Goal: Find specific page/section: Find specific page/section

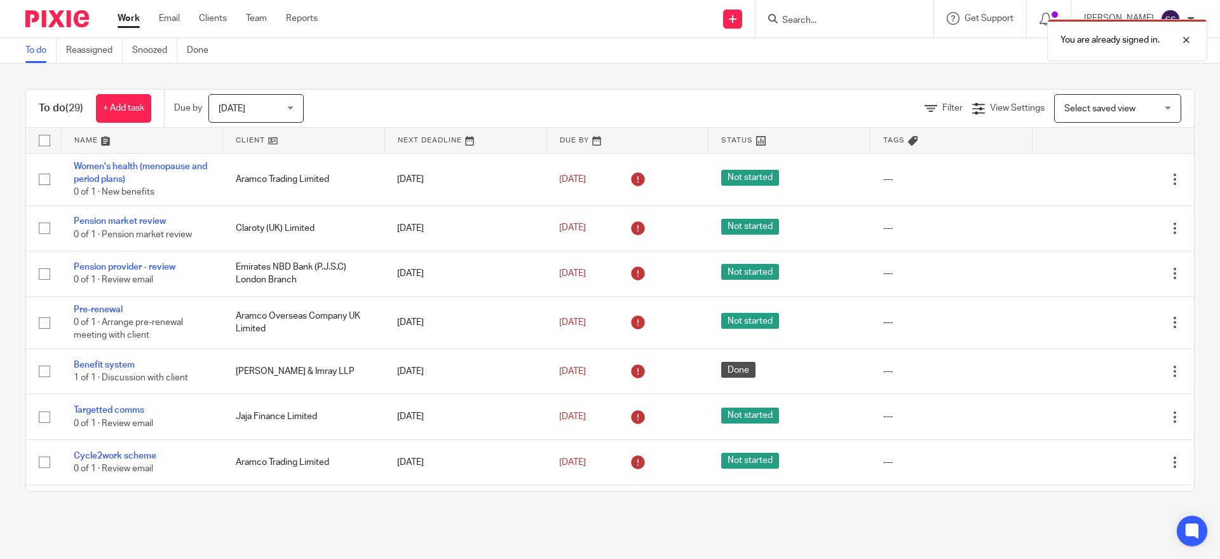
click at [821, 19] on div "You are already signed in." at bounding box center [909, 37] width 598 height 48
click at [814, 20] on div "You are already signed in." at bounding box center [909, 37] width 598 height 48
drag, startPoint x: 814, startPoint y: 20, endPoint x: 1054, endPoint y: 13, distance: 239.8
click at [946, 19] on div "You are already signed in." at bounding box center [909, 37] width 598 height 48
drag, startPoint x: 1187, startPoint y: 39, endPoint x: 1180, endPoint y: 41, distance: 7.2
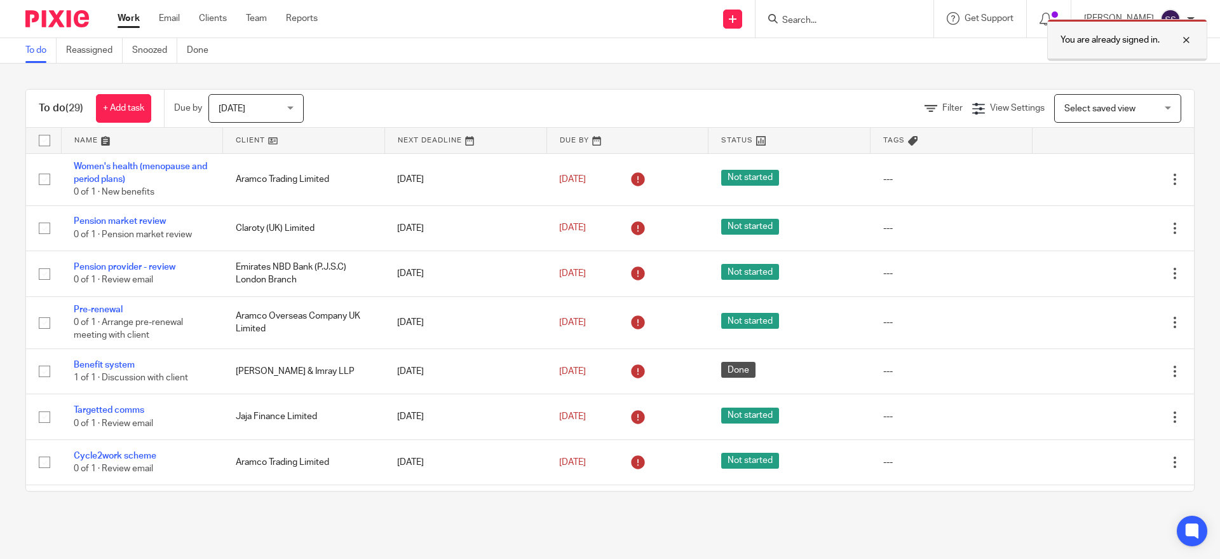
click at [1186, 39] on div at bounding box center [1177, 39] width 34 height 15
click at [837, 15] on input "Search" at bounding box center [838, 20] width 114 height 11
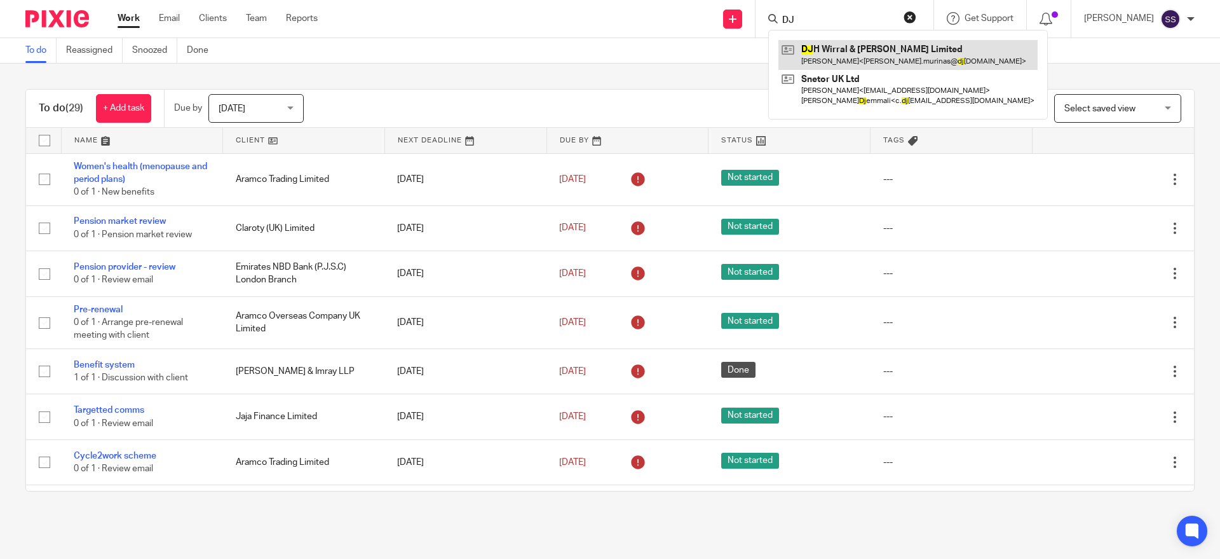
type input "DJ"
click at [901, 59] on link at bounding box center [908, 54] width 259 height 29
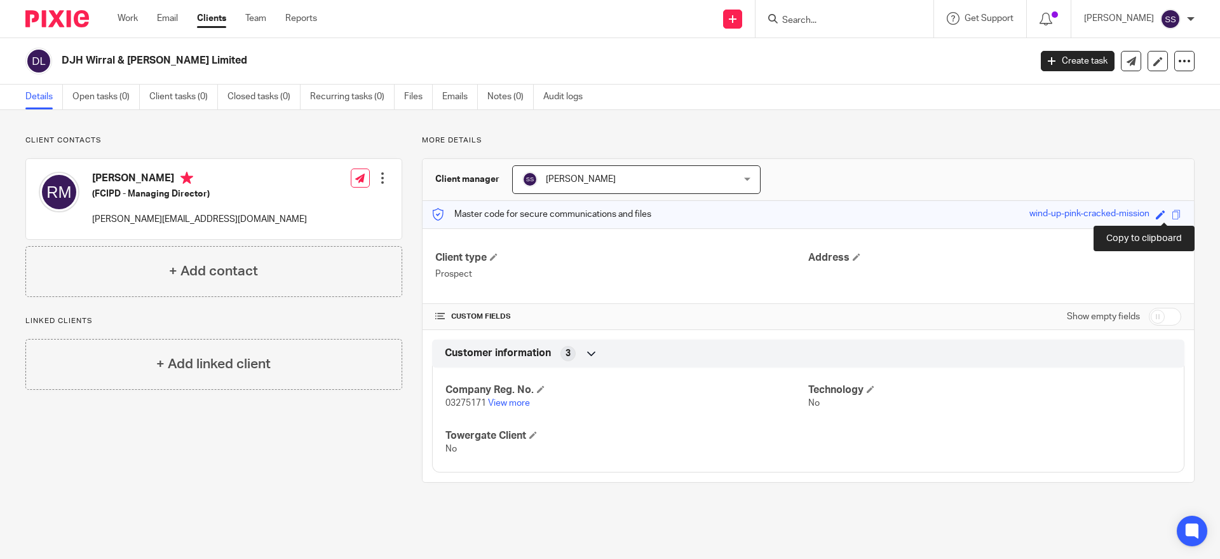
click at [1172, 212] on span at bounding box center [1177, 215] width 10 height 10
